Goal: Navigation & Orientation: Find specific page/section

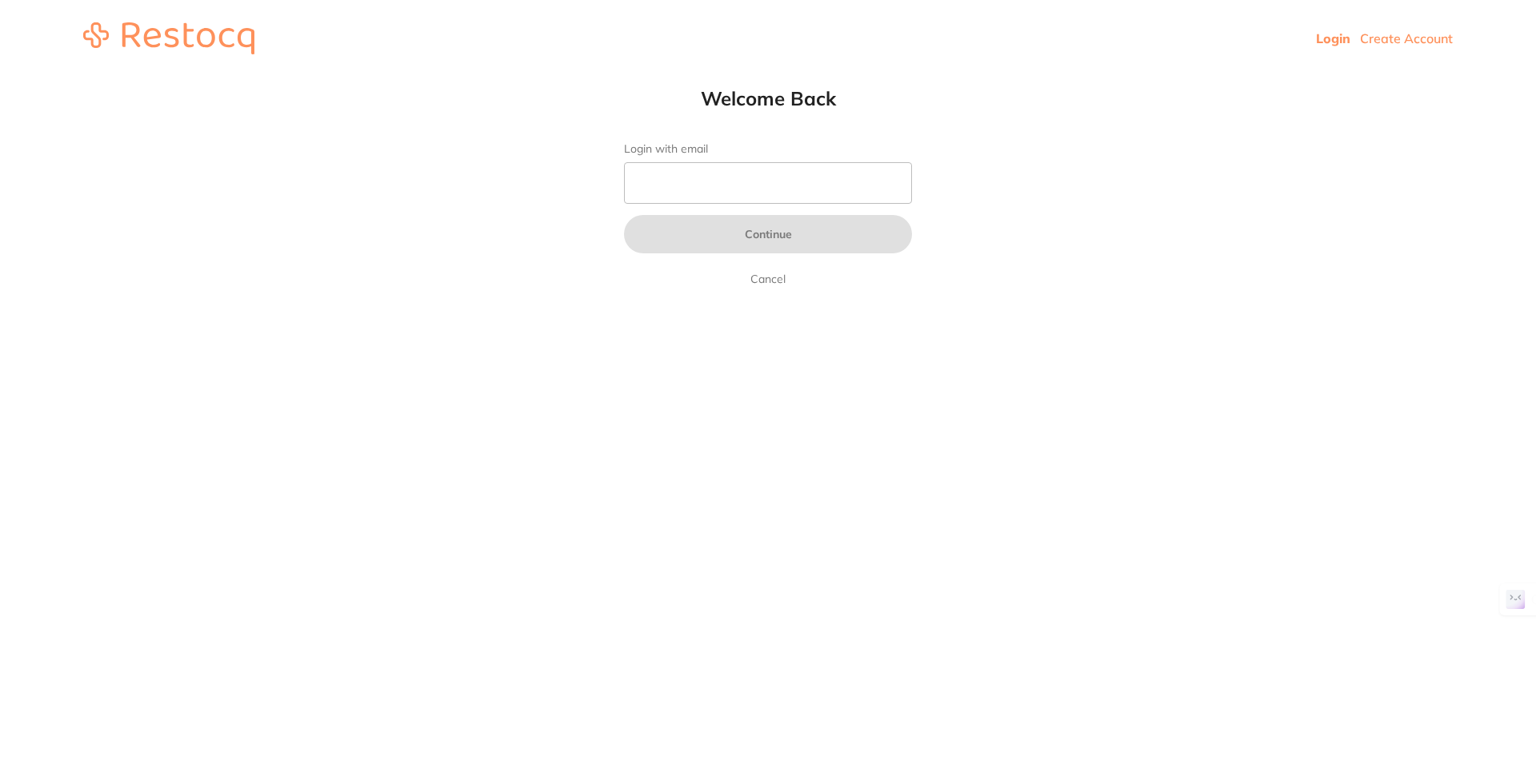
click at [743, 190] on input "Login with email" at bounding box center [768, 183] width 288 height 42
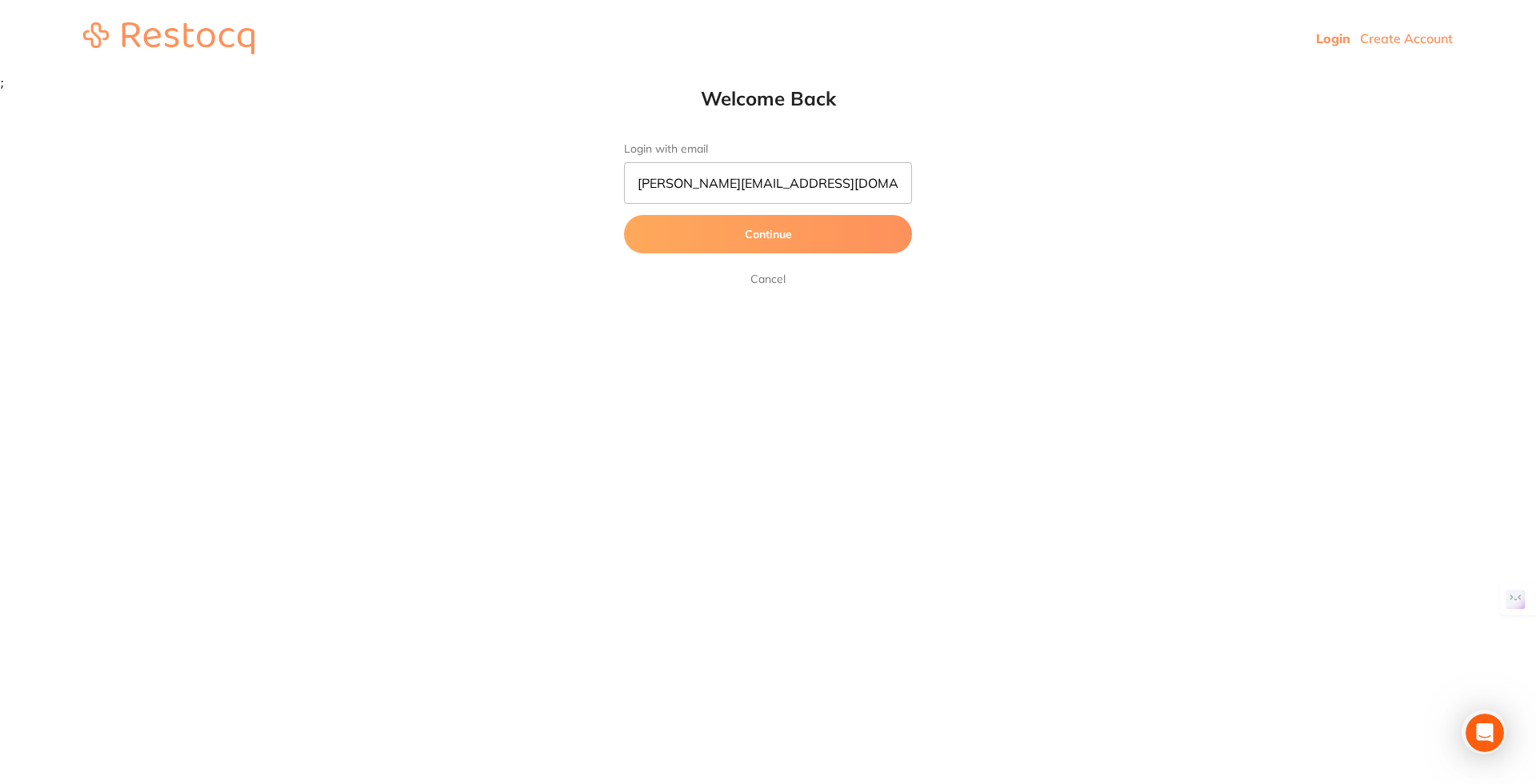
type input "[PERSON_NAME][EMAIL_ADDRESS][DOMAIN_NAME]"
click at [624, 215] on button "Continue" at bounding box center [768, 234] width 288 height 38
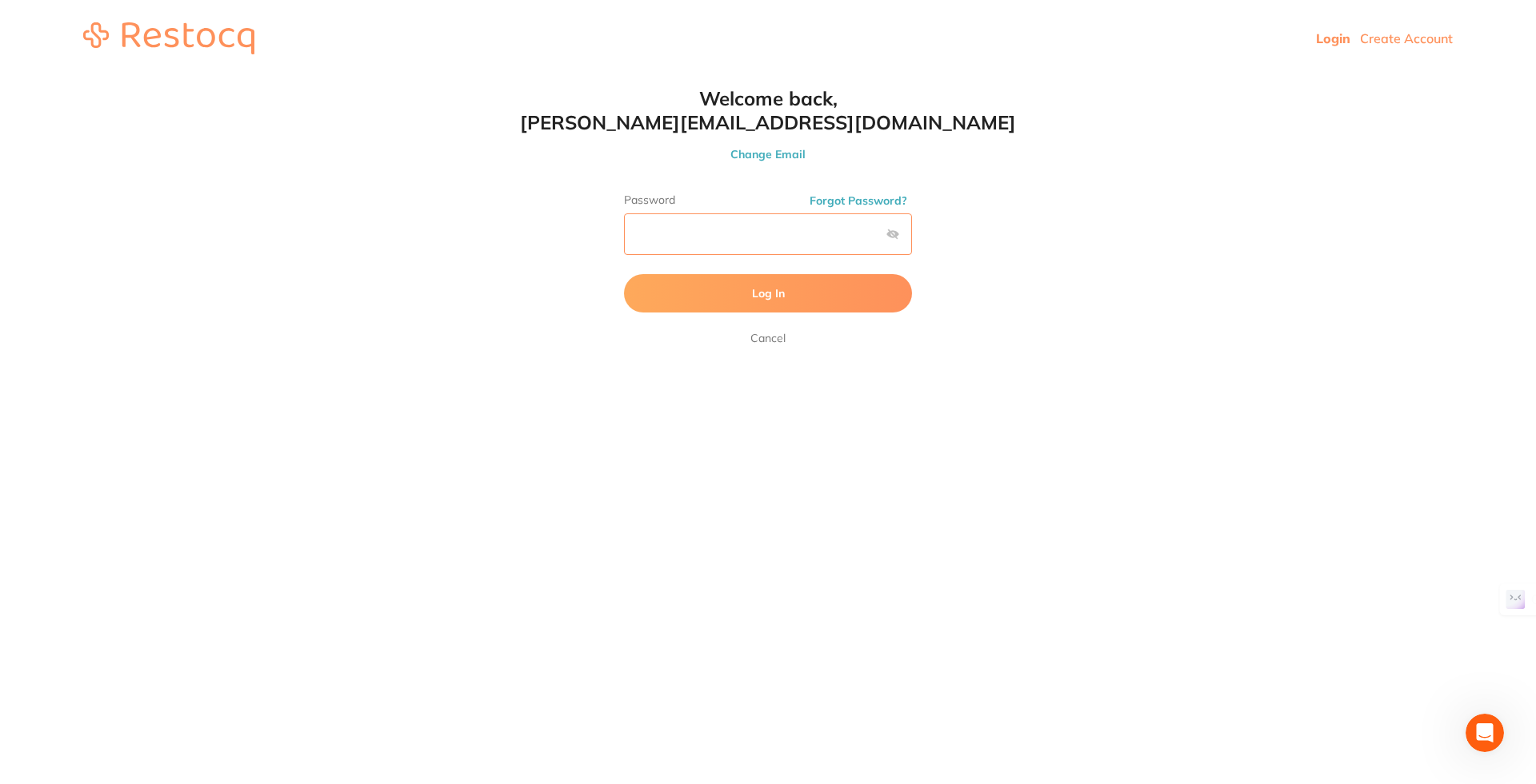
click at [624, 275] on button "Log In" at bounding box center [768, 294] width 288 height 38
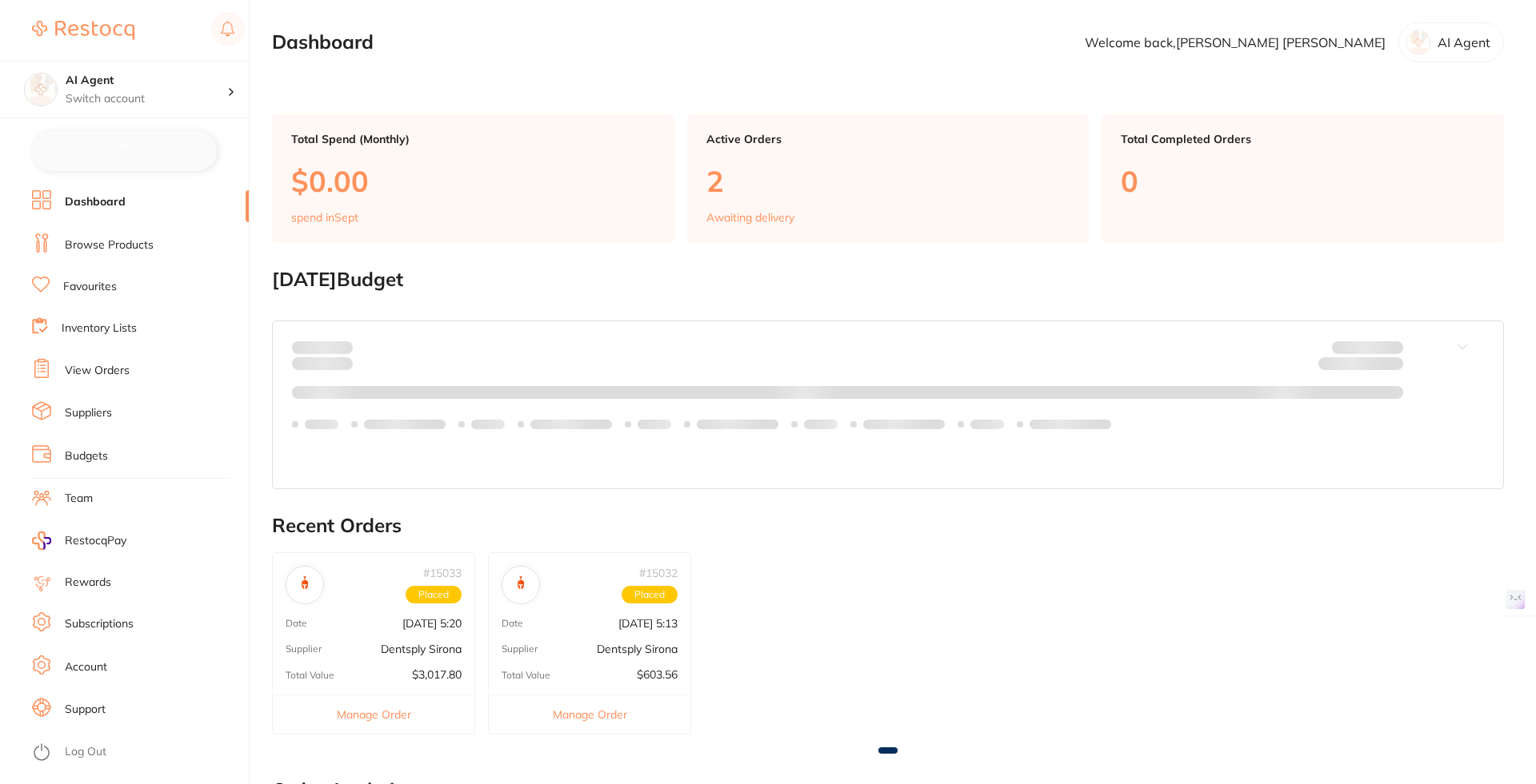
checkbox input "false"
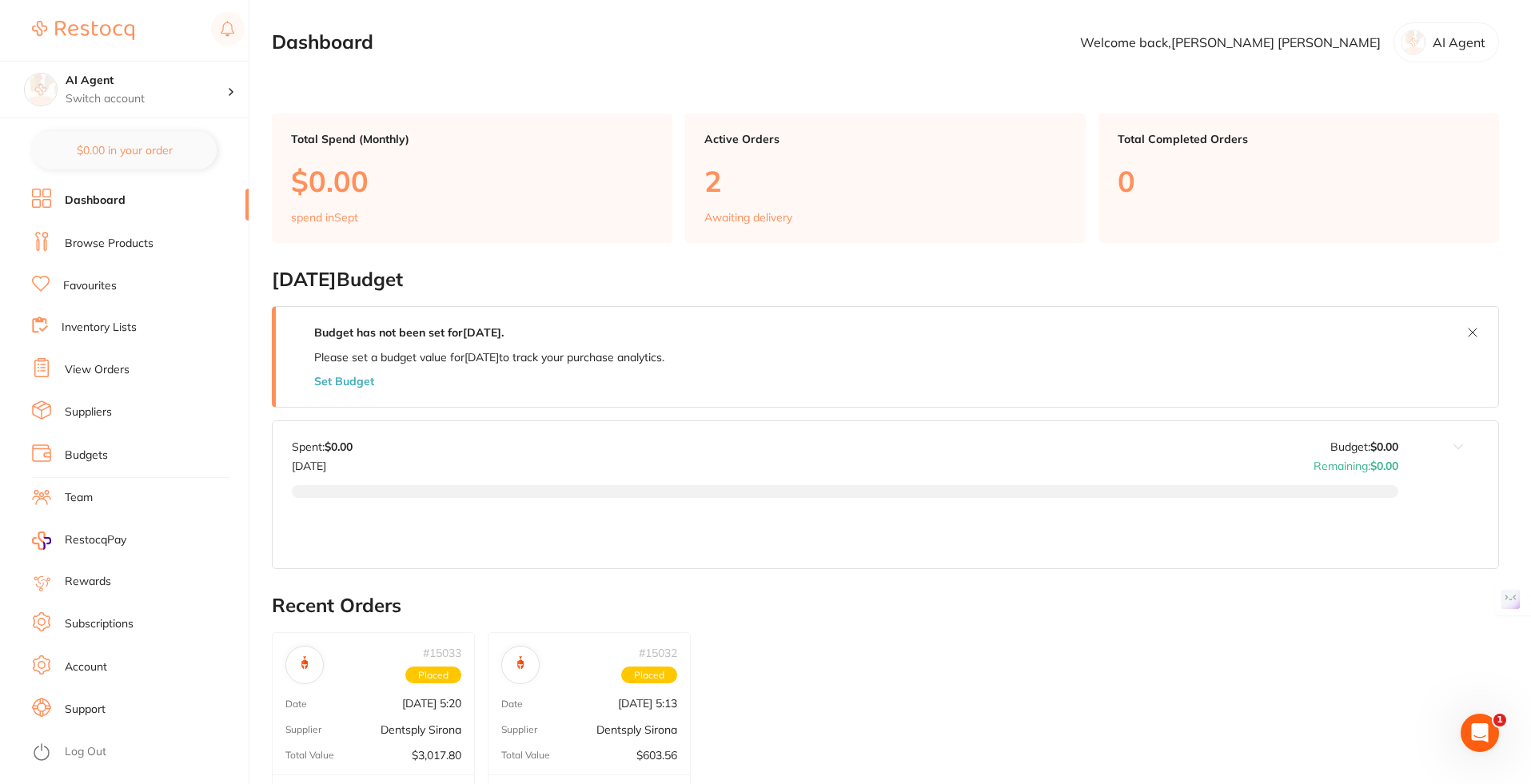
click at [91, 239] on link "Browse Products" at bounding box center [109, 243] width 88 height 16
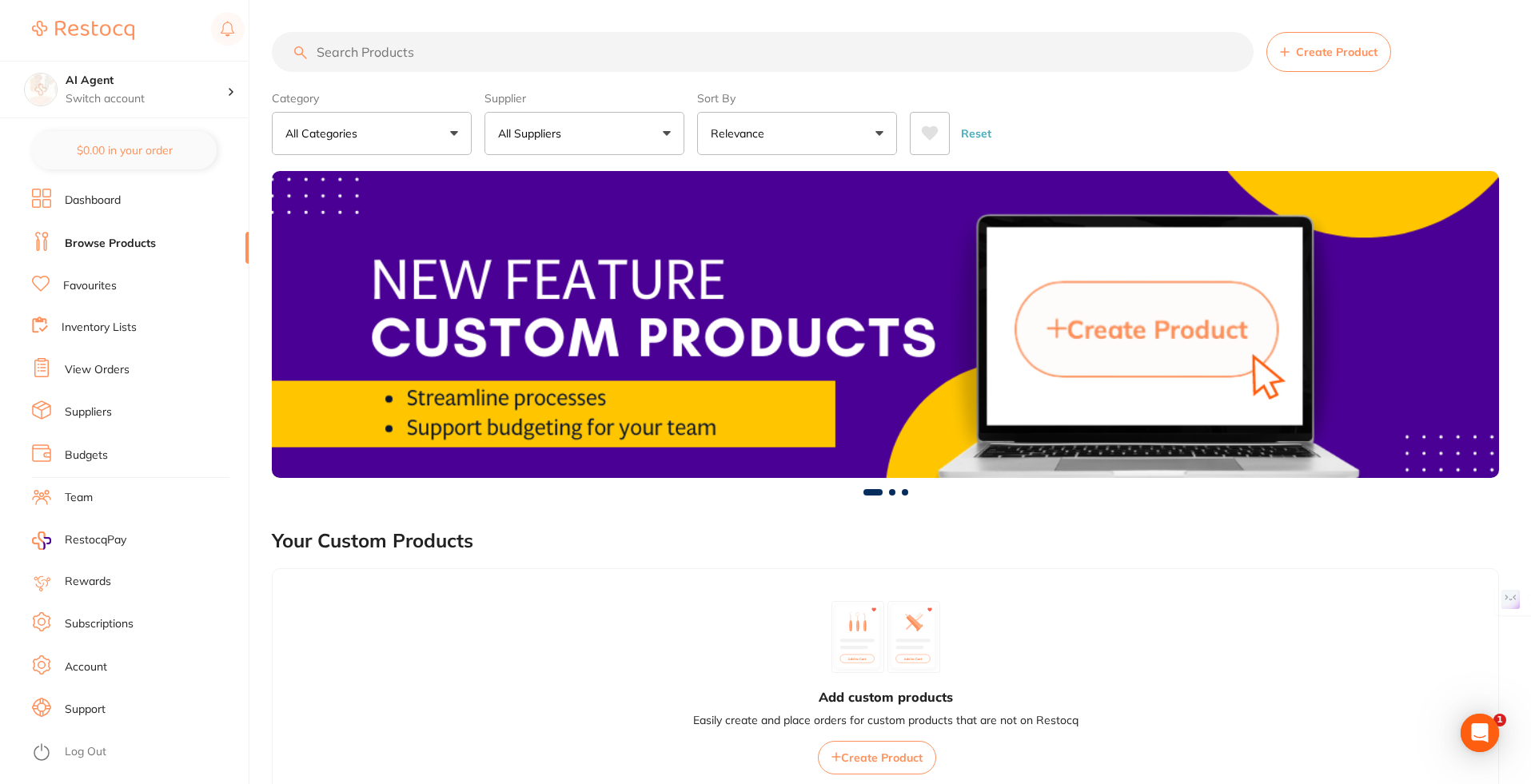
click at [99, 203] on link "Dashboard" at bounding box center [93, 200] width 56 height 16
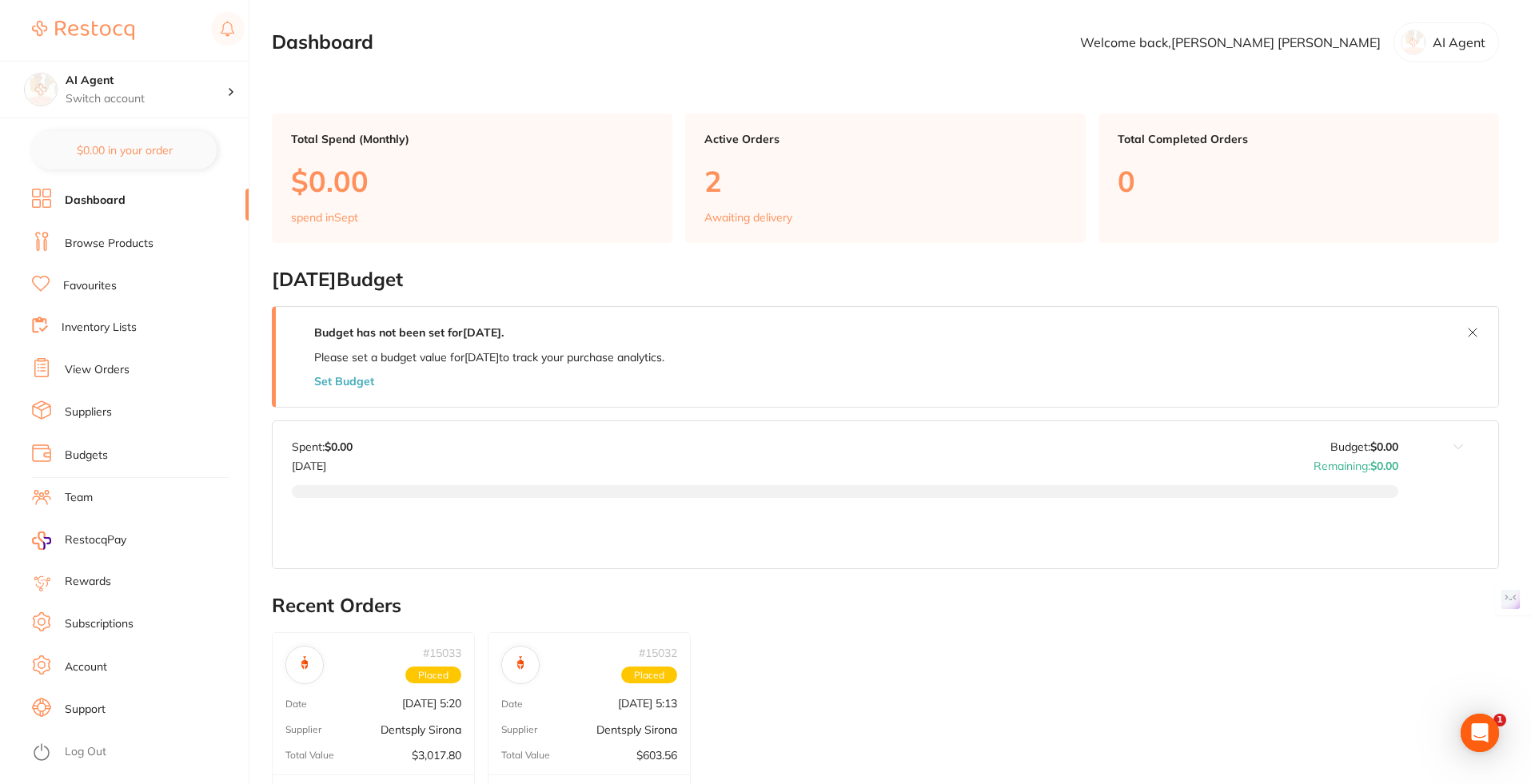
click at [120, 237] on link "Browse Products" at bounding box center [109, 243] width 88 height 16
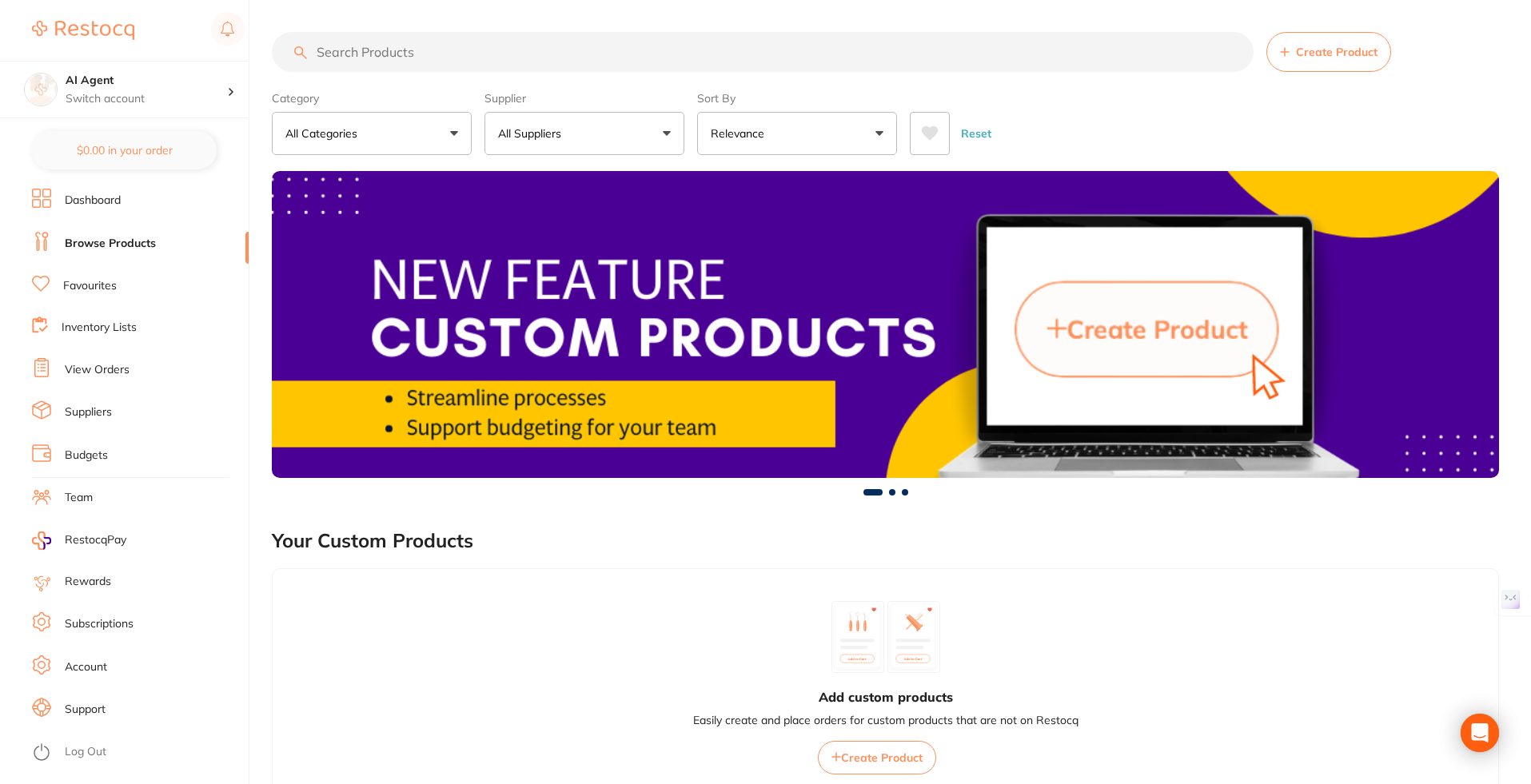
click at [372, 64] on input "search" at bounding box center [762, 52] width 982 height 40
